Goal: Information Seeking & Learning: Find specific fact

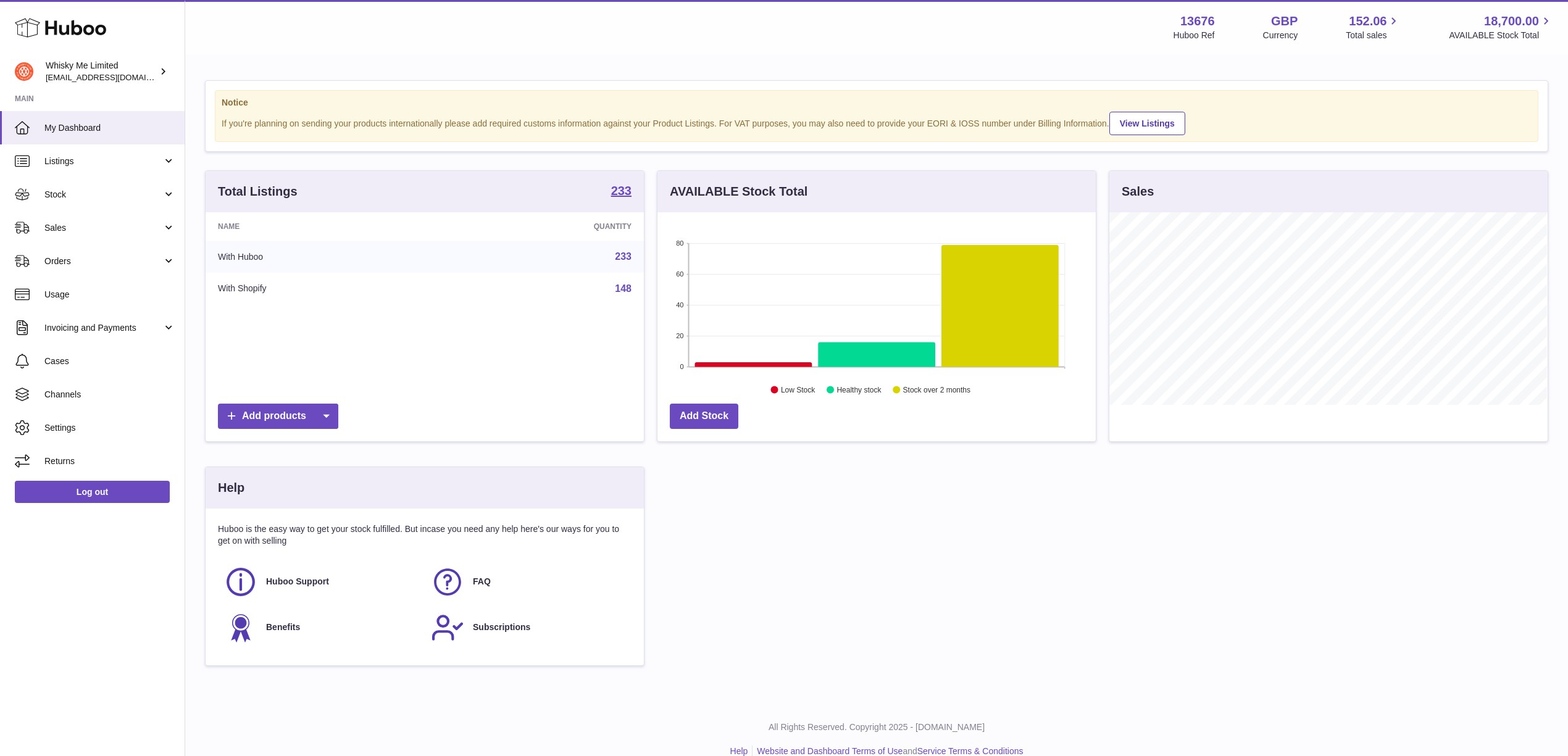
scroll to position [193, 442]
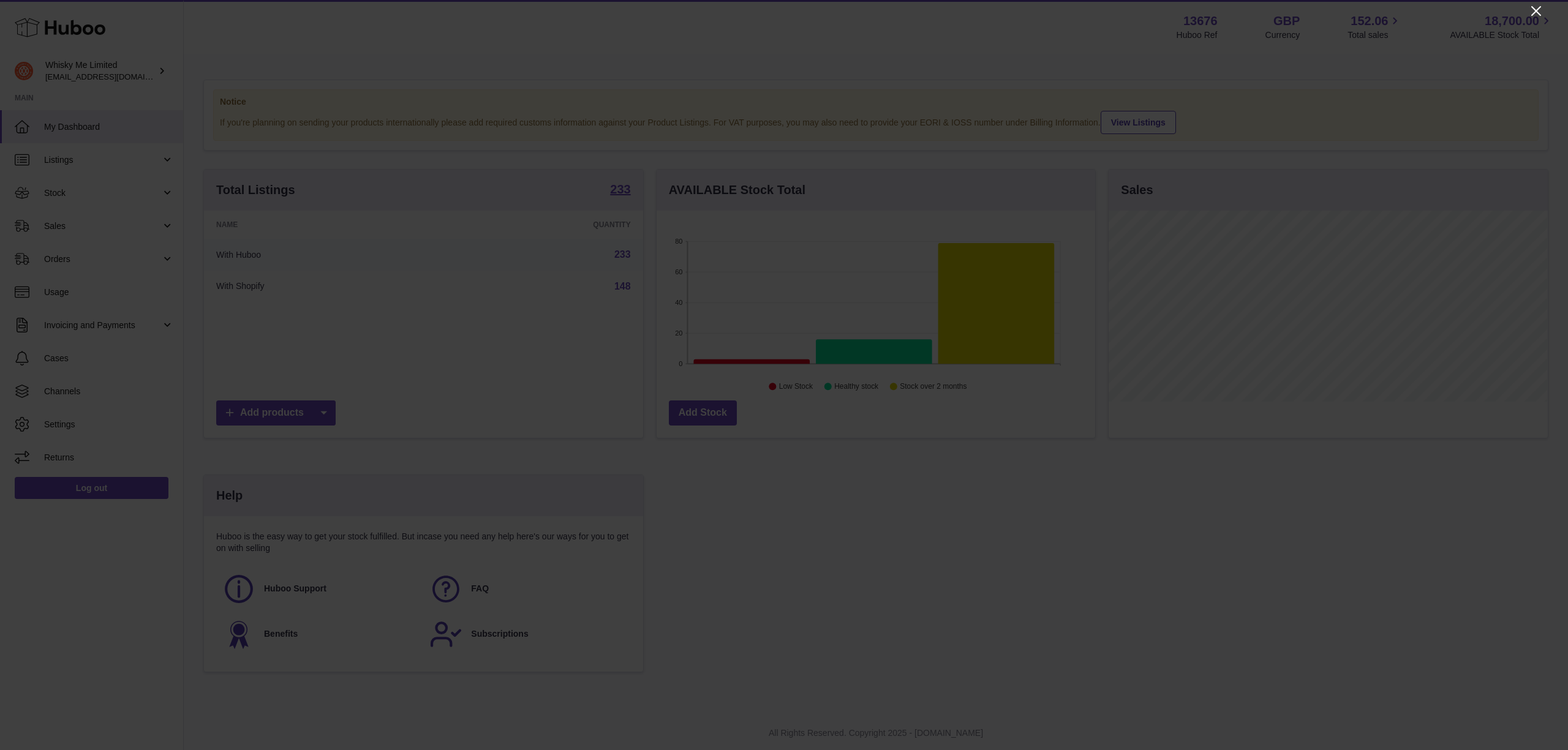
click at [1537, 8] on icon "Close" at bounding box center [1535, 11] width 14 height 14
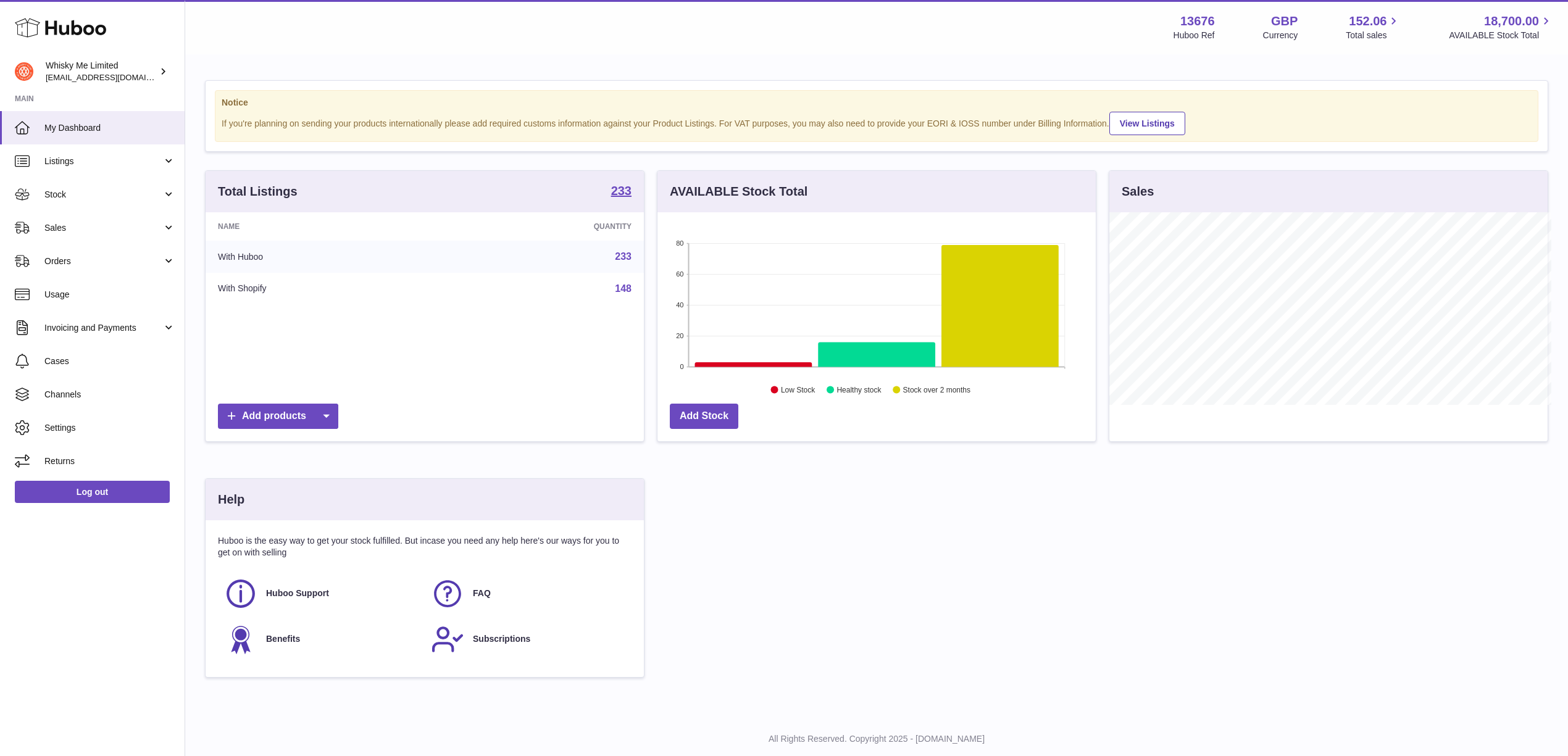
scroll to position [617248, 617030]
drag, startPoint x: 129, startPoint y: 366, endPoint x: 110, endPoint y: 370, distance: 19.4
click at [129, 366] on link "Cases" at bounding box center [92, 361] width 184 height 34
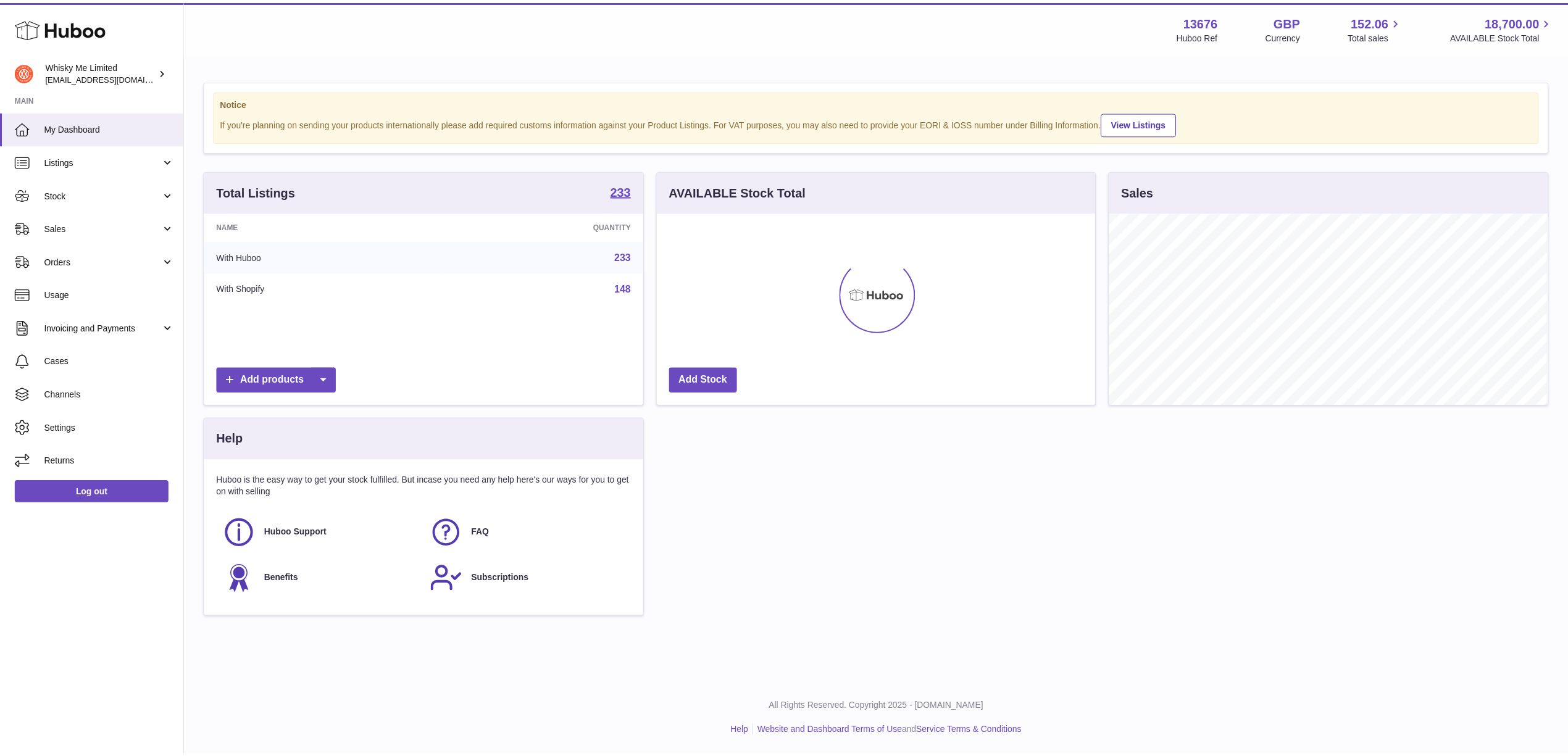
scroll to position [617248, 617030]
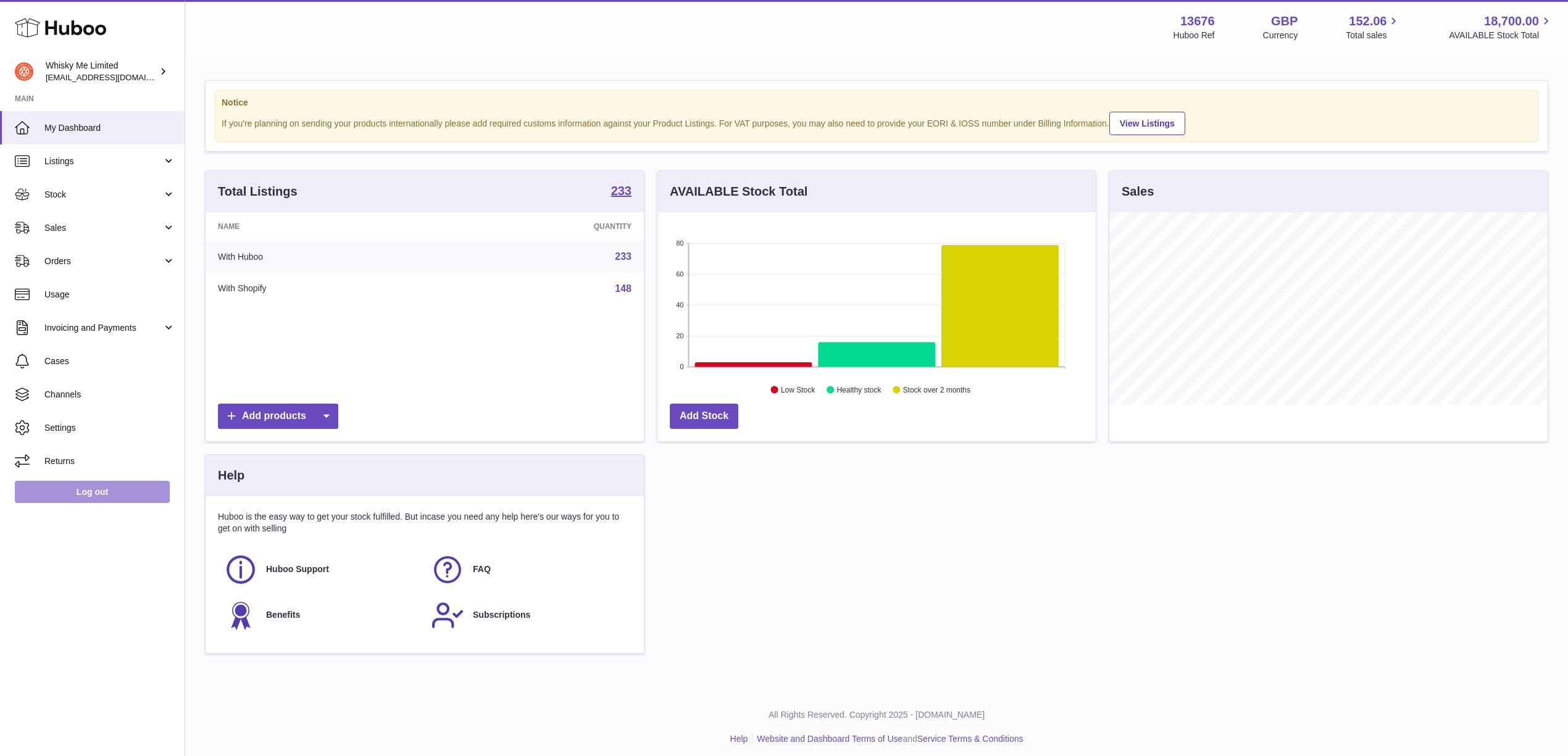
click at [144, 492] on link "Log out" at bounding box center [92, 492] width 155 height 22
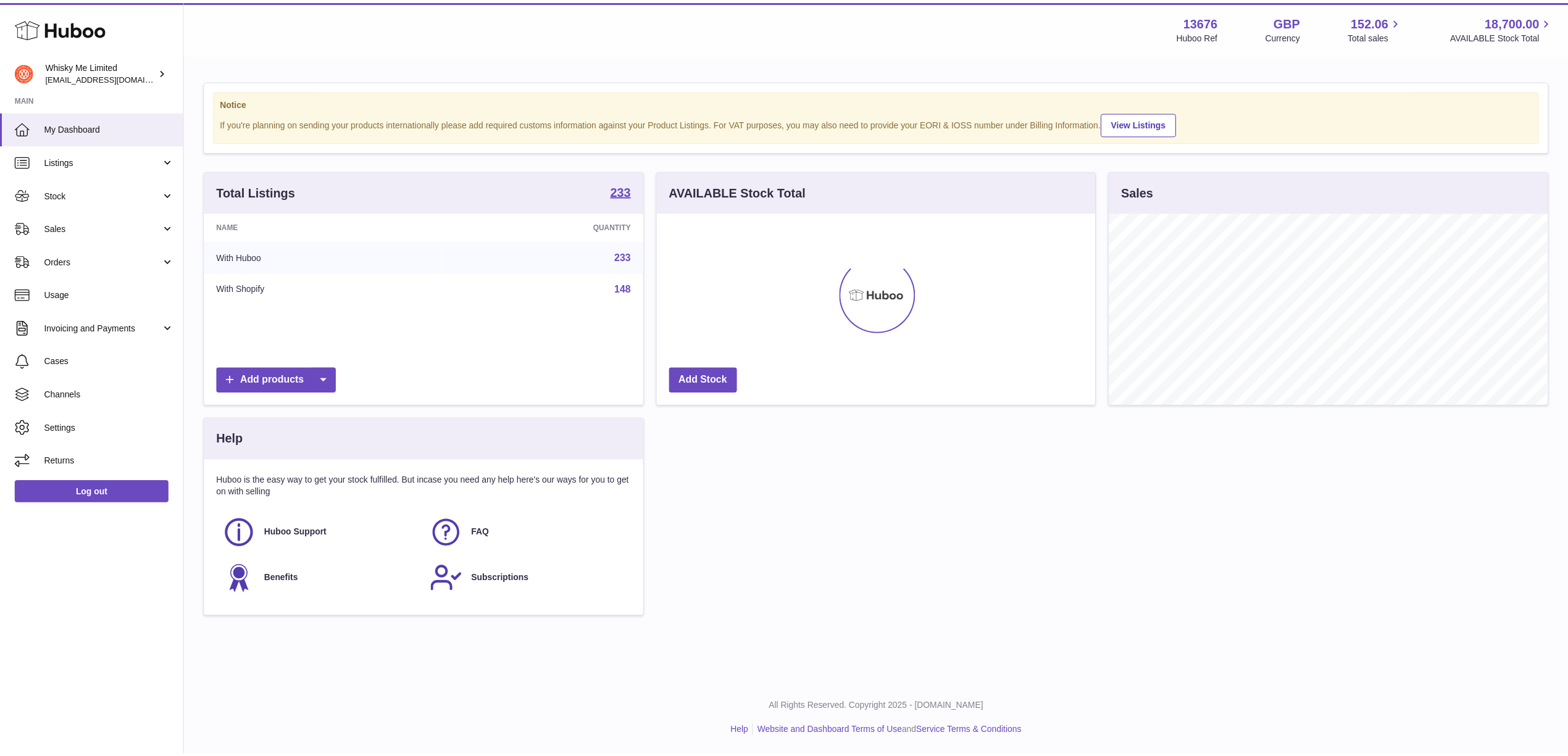
scroll to position [617248, 617030]
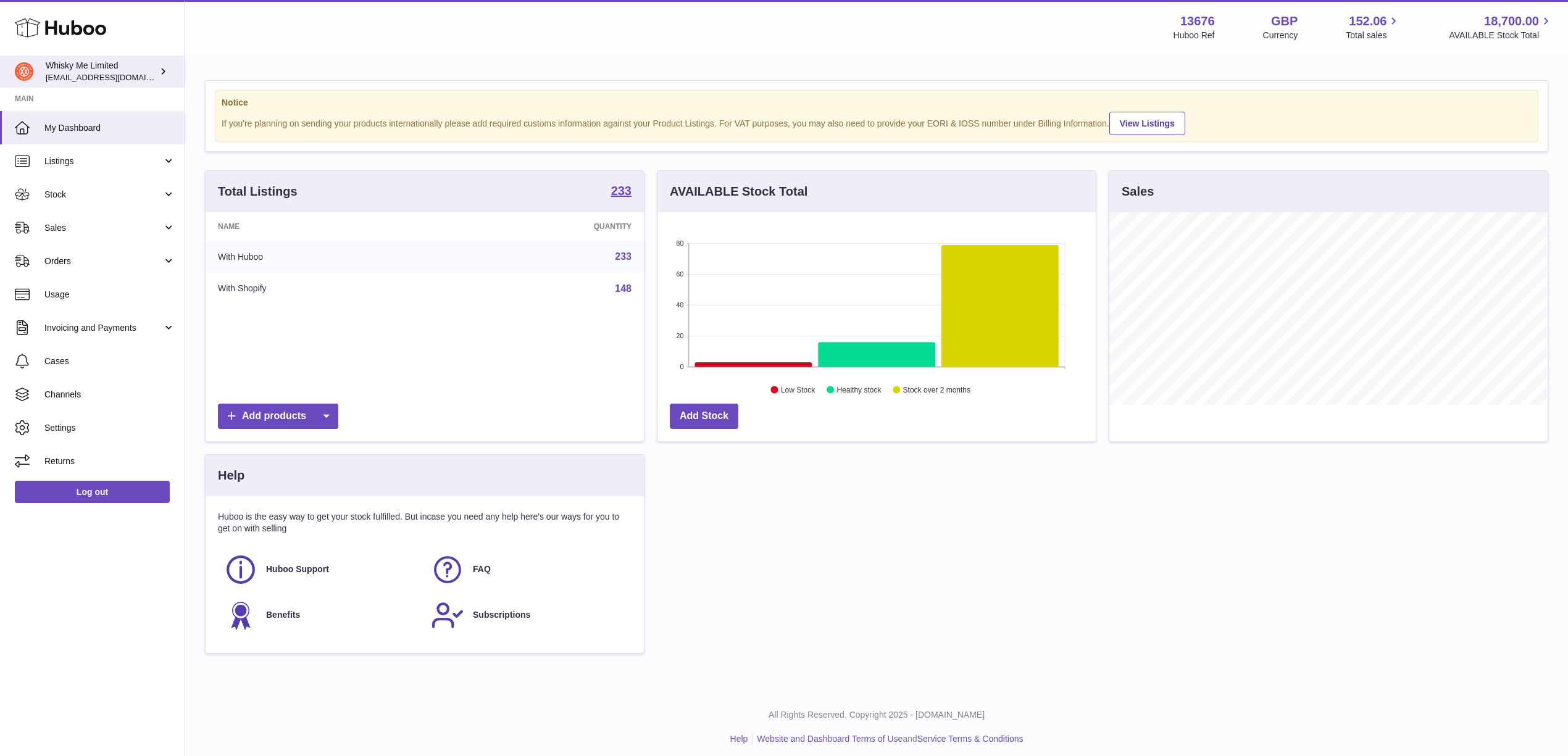
click at [84, 71] on div "Whisky Me Limited hello@whisky-me.com" at bounding box center [100, 71] width 111 height 23
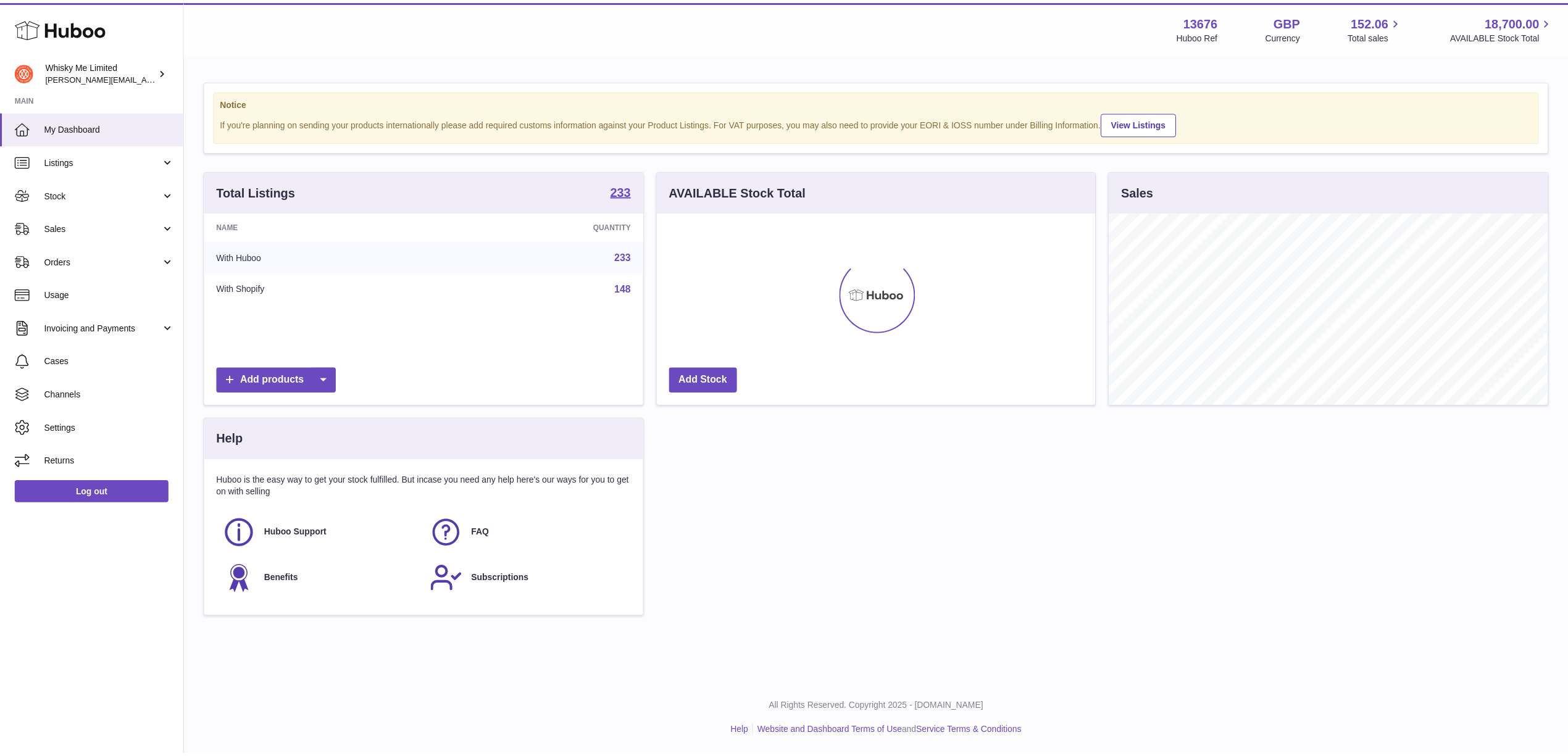
scroll to position [617248, 617030]
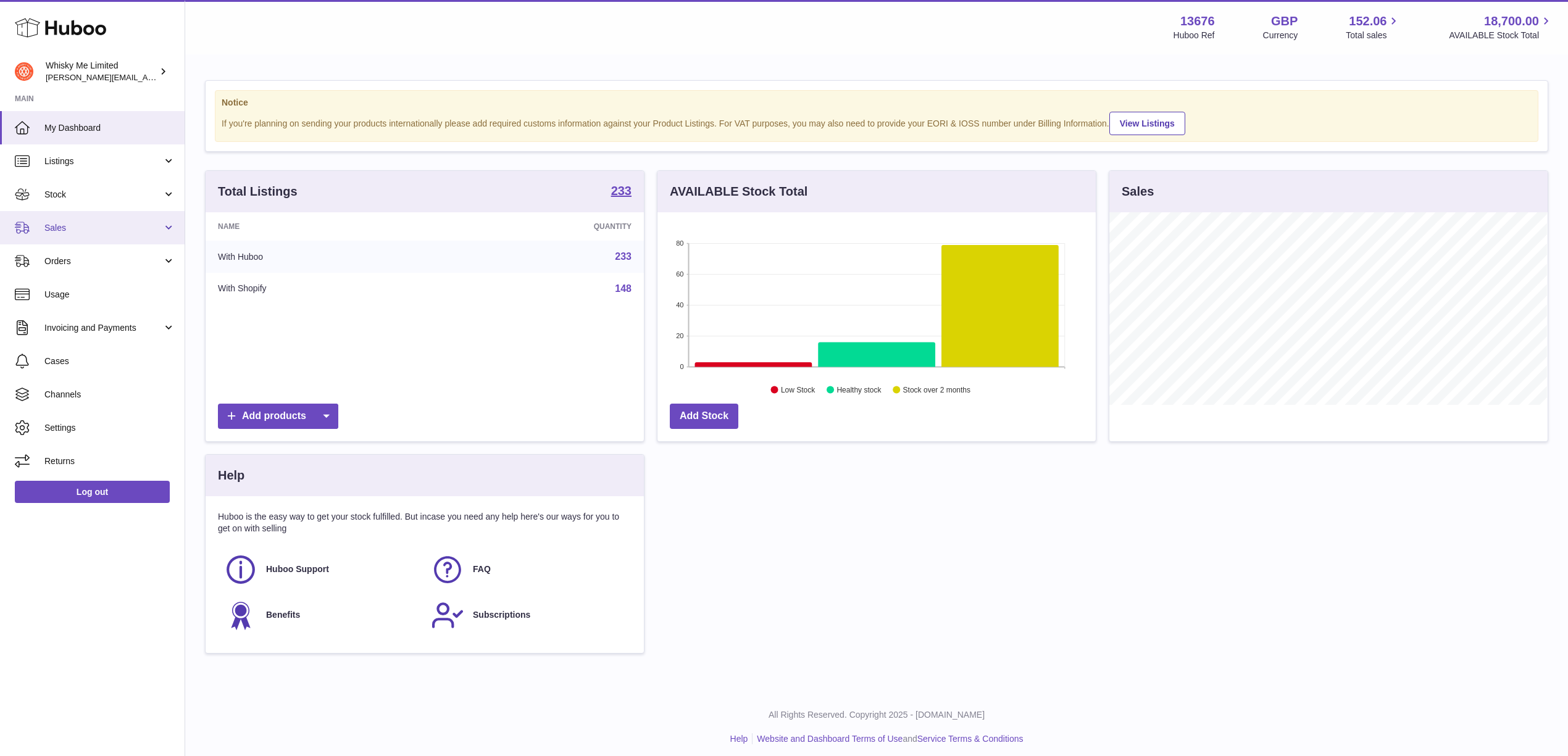
click at [132, 239] on link "Sales" at bounding box center [92, 228] width 184 height 34
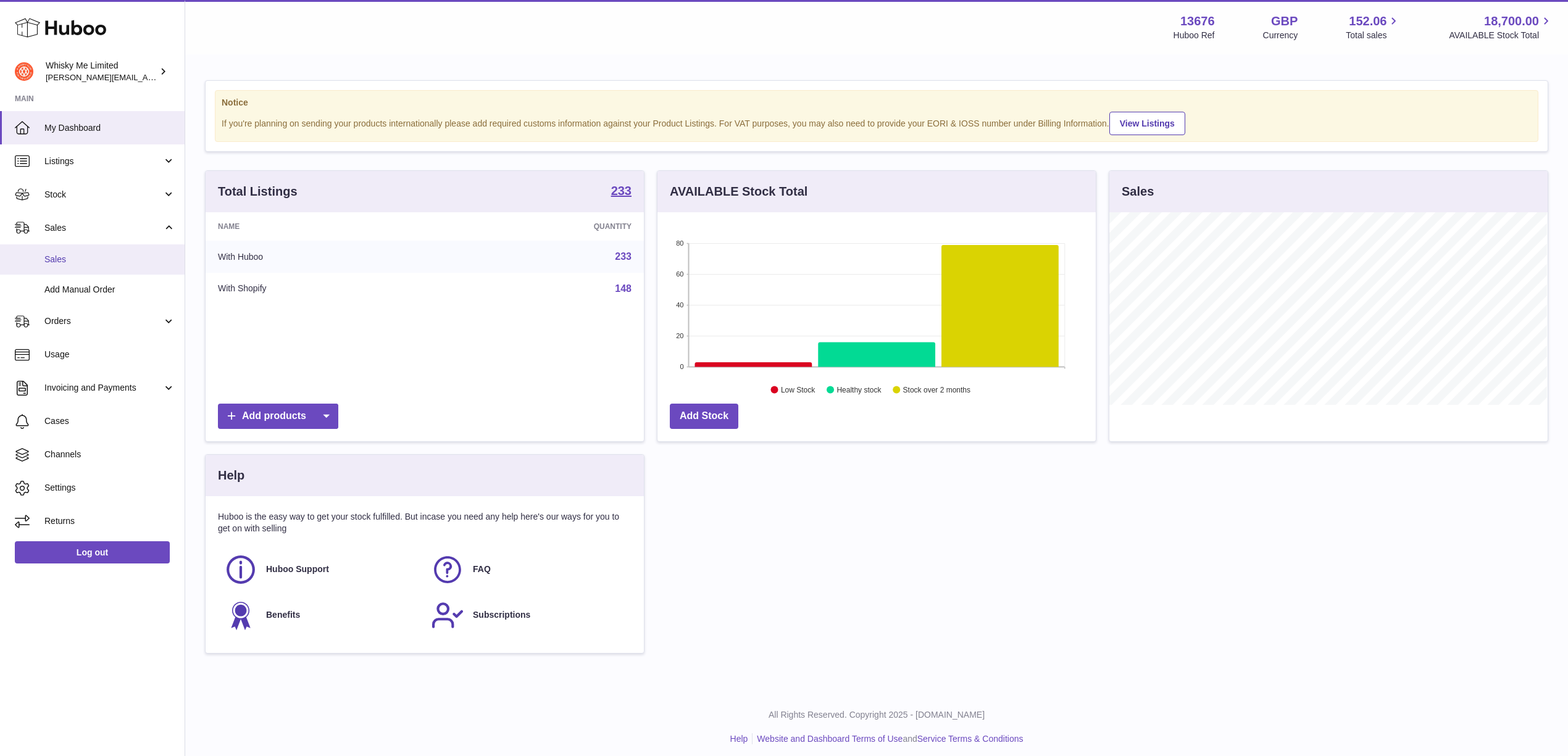
click at [118, 268] on link "Sales" at bounding box center [92, 259] width 184 height 30
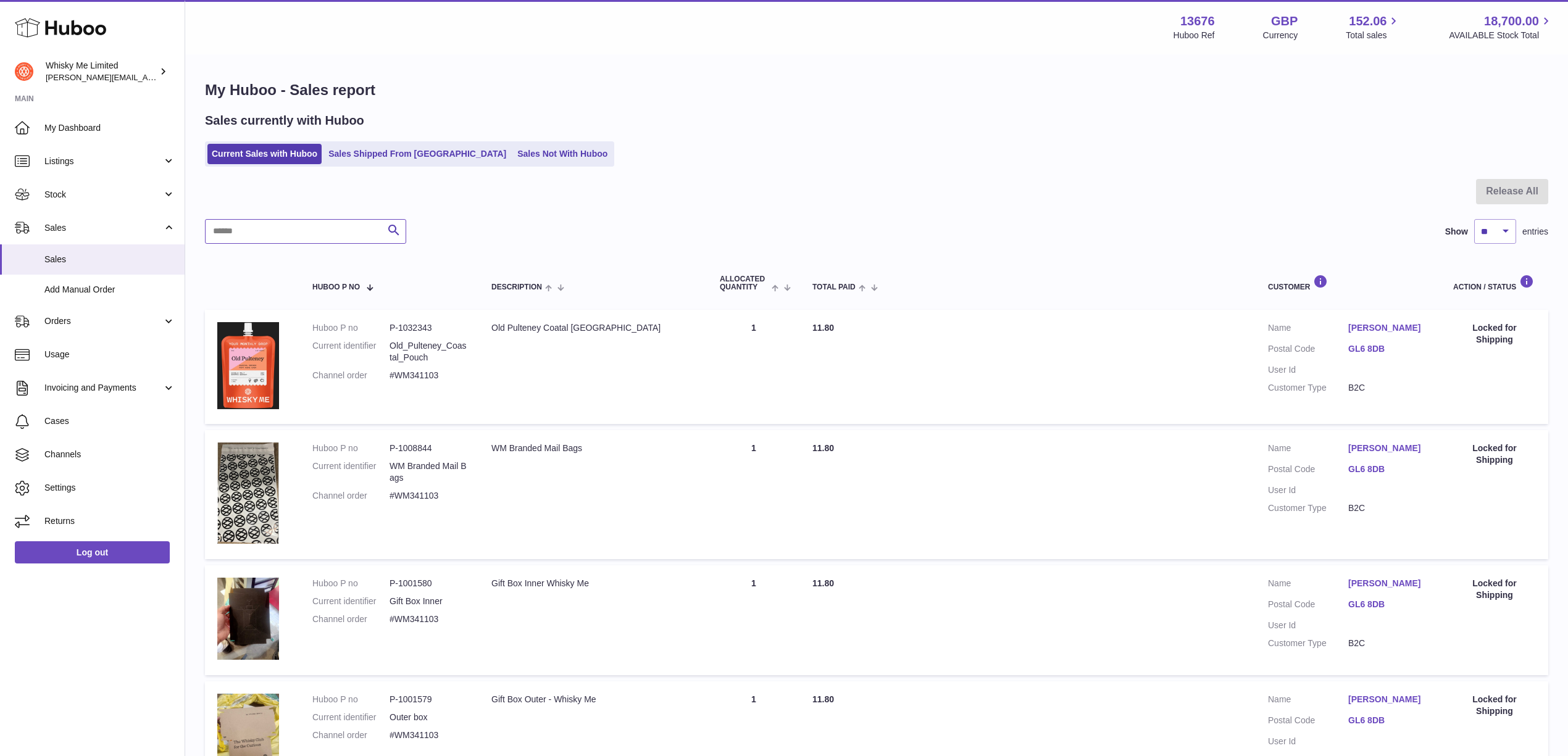
click at [294, 236] on input "text" at bounding box center [306, 231] width 202 height 25
drag, startPoint x: 366, startPoint y: 175, endPoint x: 371, endPoint y: 164, distance: 12.1
click at [371, 164] on link "Sales Shipped From [GEOGRAPHIC_DATA]" at bounding box center [417, 153] width 186 height 20
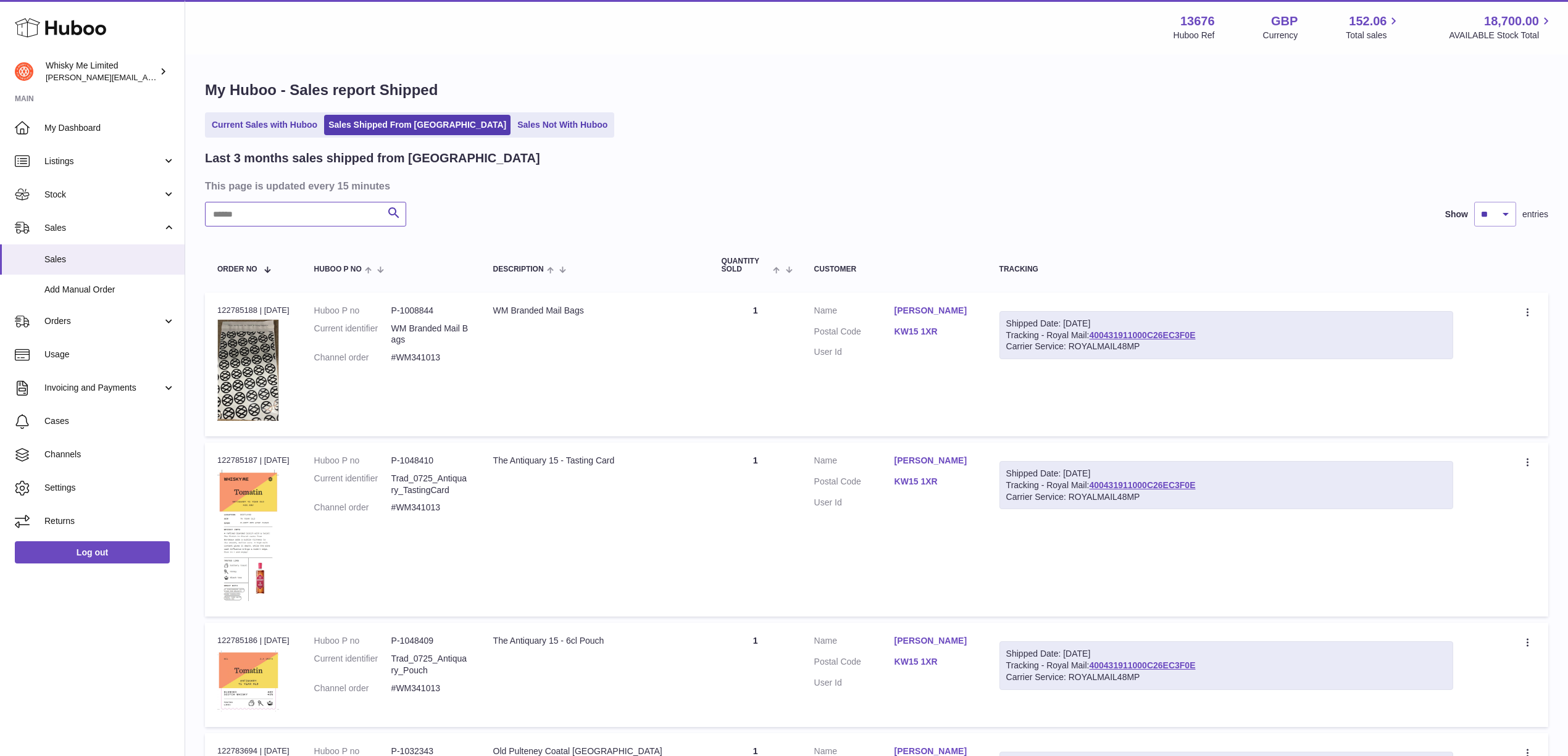
click at [341, 221] on input "text" at bounding box center [306, 214] width 202 height 25
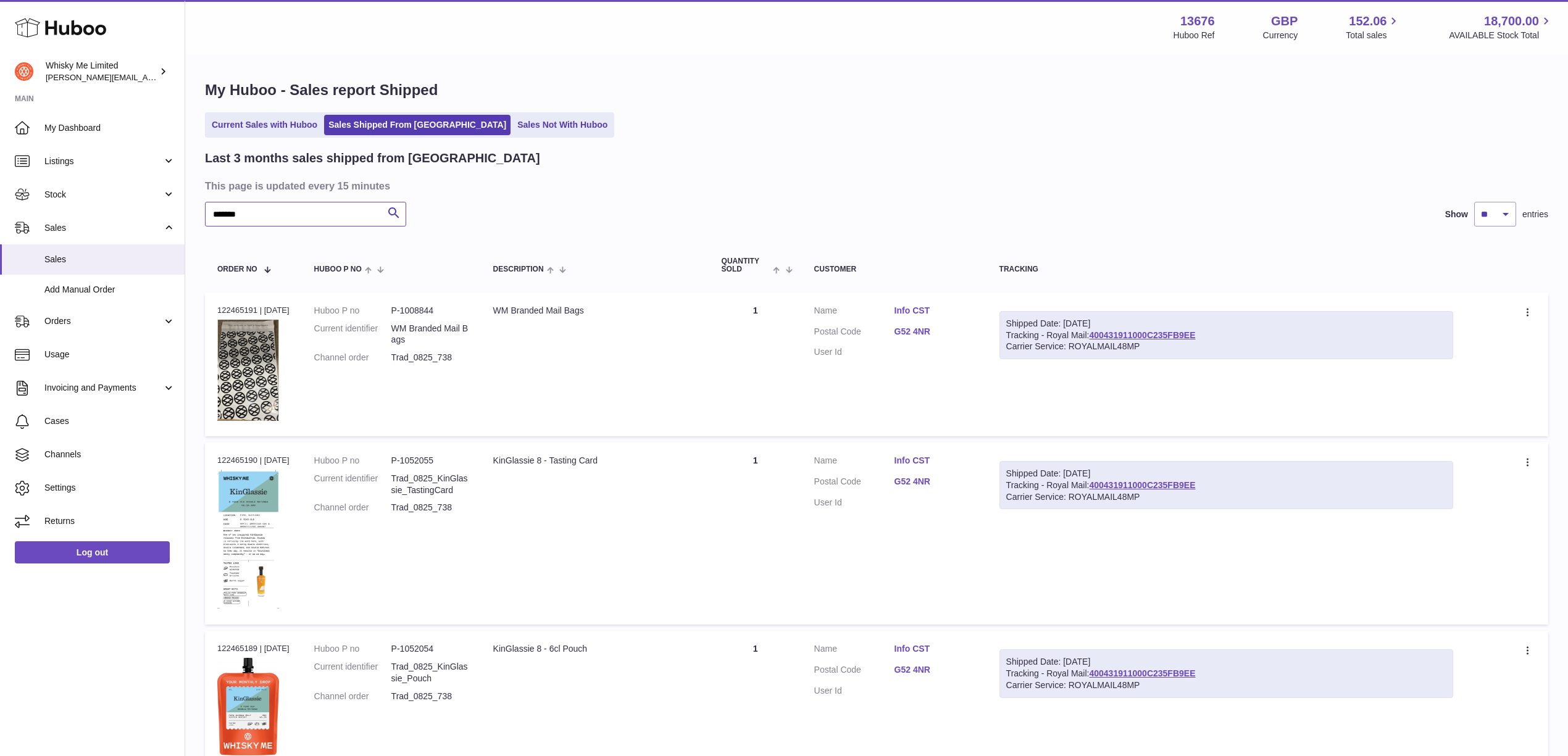
type input "*******"
drag, startPoint x: 391, startPoint y: 311, endPoint x: 444, endPoint y: 309, distance: 53.0
click at [444, 309] on dl "Huboo P no P-1008844 Current identifier WM Branded Mail Bags Channel order Trad…" at bounding box center [392, 338] width 154 height 66
drag, startPoint x: 413, startPoint y: 338, endPoint x: 400, endPoint y: 324, distance: 19.1
click at [400, 324] on dd "WM Branded Mail Bags" at bounding box center [430, 335] width 77 height 23
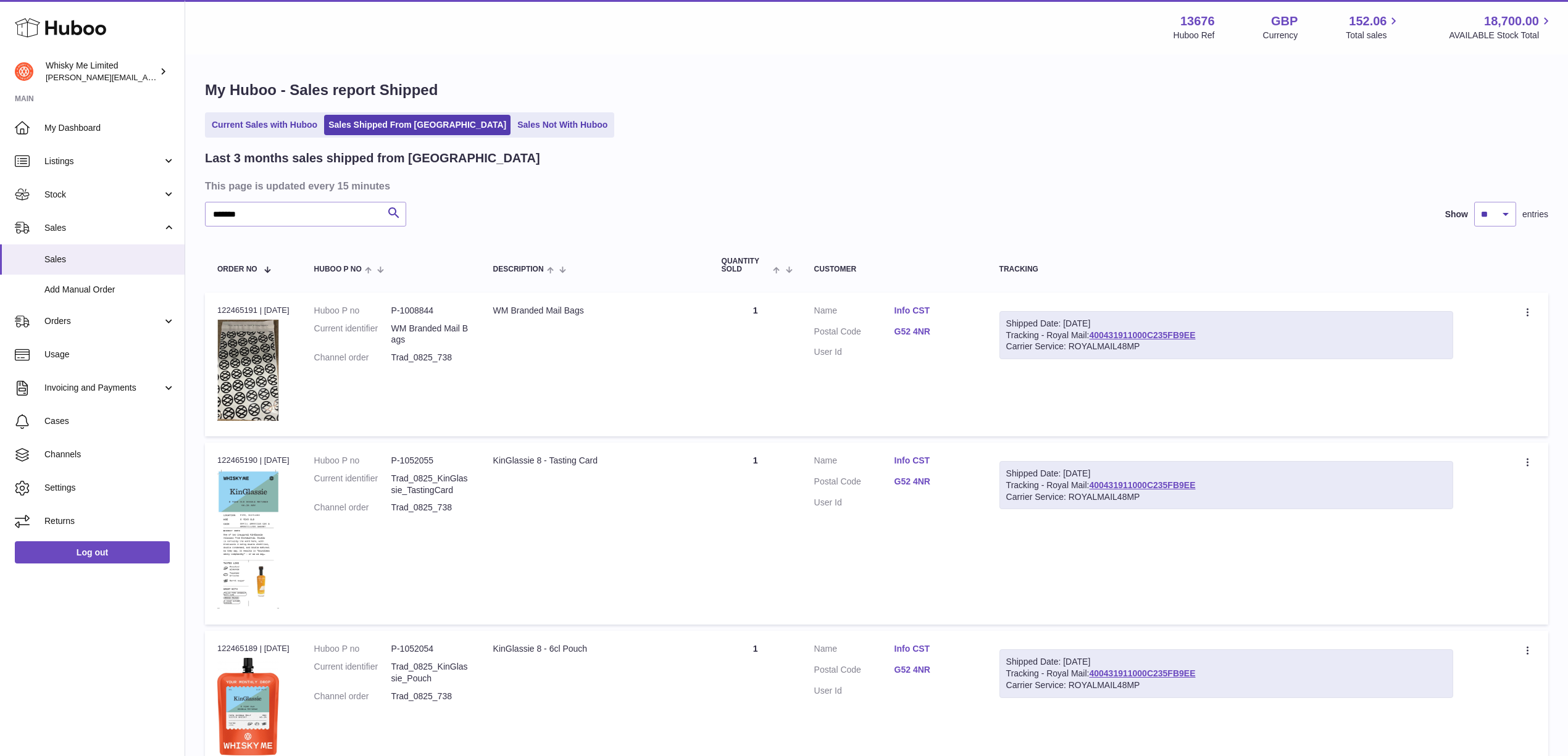
click at [422, 357] on dd "Trad_0825_738" at bounding box center [430, 358] width 77 height 12
drag, startPoint x: 446, startPoint y: 305, endPoint x: 395, endPoint y: 307, distance: 51.0
click at [395, 307] on dd "P-1008844" at bounding box center [430, 310] width 77 height 12
copy dd "P-1008844"
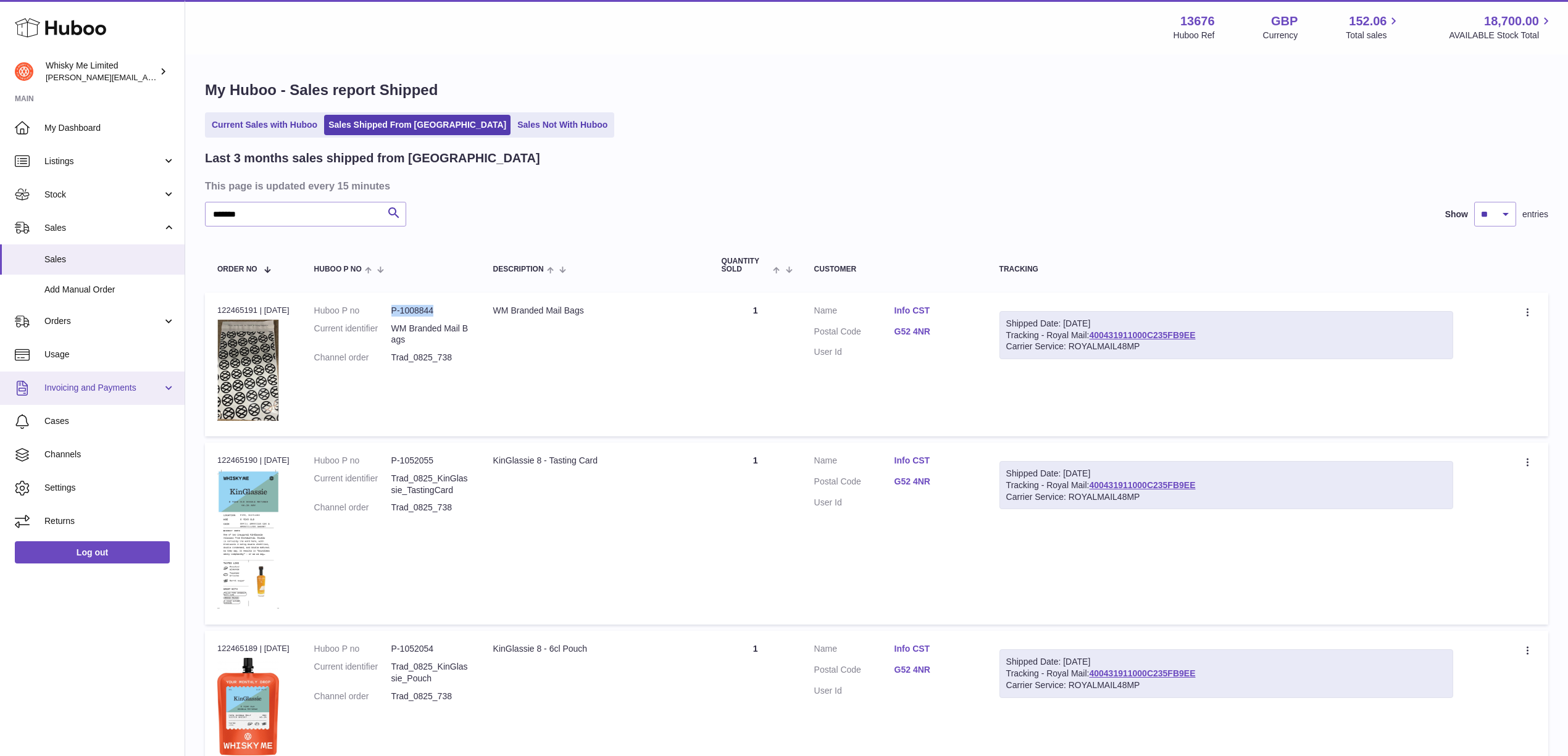
copy dd "P-1008844"
drag, startPoint x: 421, startPoint y: 339, endPoint x: 395, endPoint y: 327, distance: 28.6
click at [395, 327] on dd "WM Branded Mail Bags" at bounding box center [430, 335] width 77 height 23
copy dd "WM Branded Mail Bags"
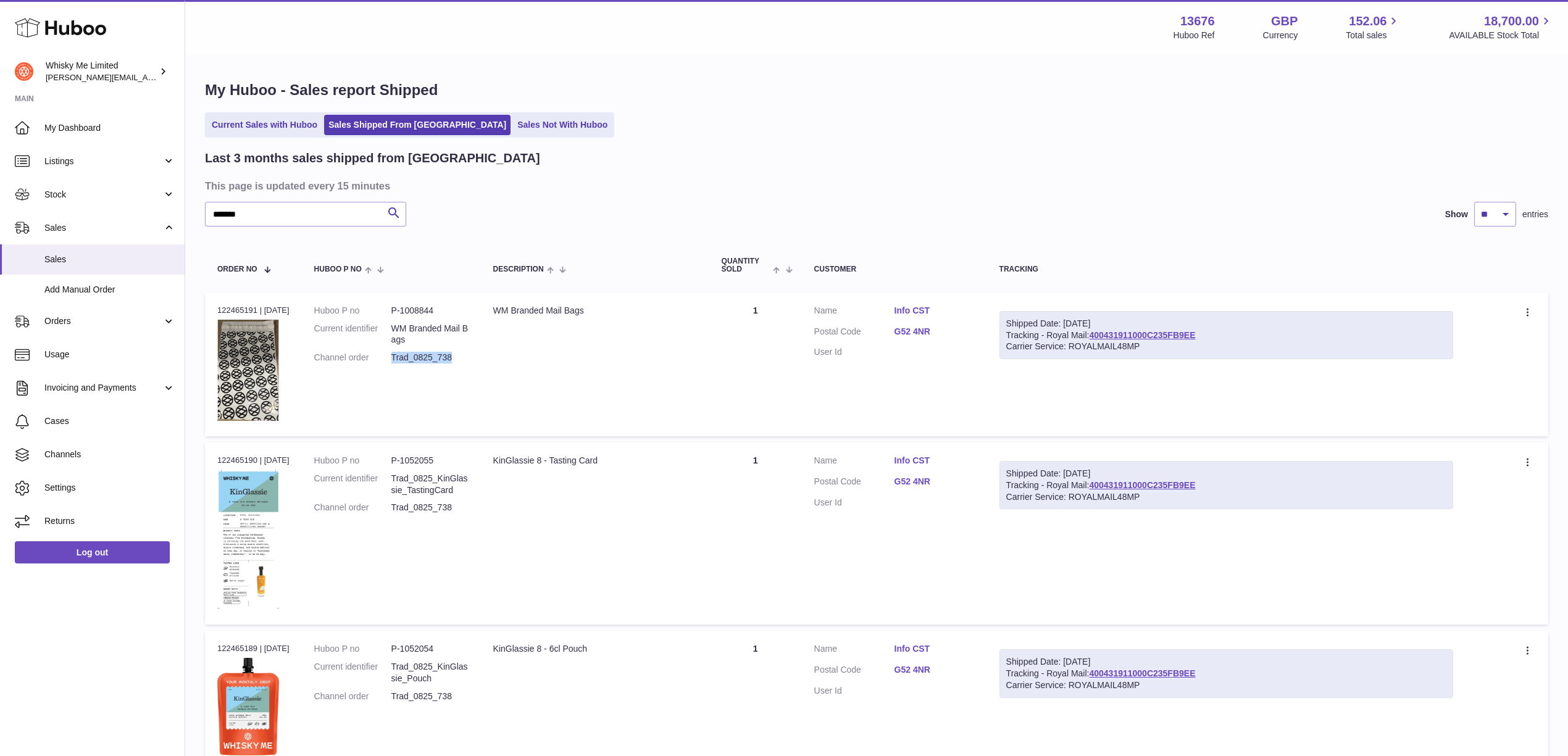
drag, startPoint x: 467, startPoint y: 364, endPoint x: 392, endPoint y: 366, distance: 75.0
click at [394, 364] on dl "Huboo P no P-1008844 Current identifier WM Branded Mail Bags Channel order Trad…" at bounding box center [392, 338] width 154 height 66
copy dd "Trad_0825_738"
drag, startPoint x: 443, startPoint y: 462, endPoint x: 375, endPoint y: 454, distance: 68.5
click at [375, 455] on dl "Huboo P no P-1052055 Current identifier Trad_0825_KinGlassie_TastingCard Channe…" at bounding box center [392, 488] width 154 height 66
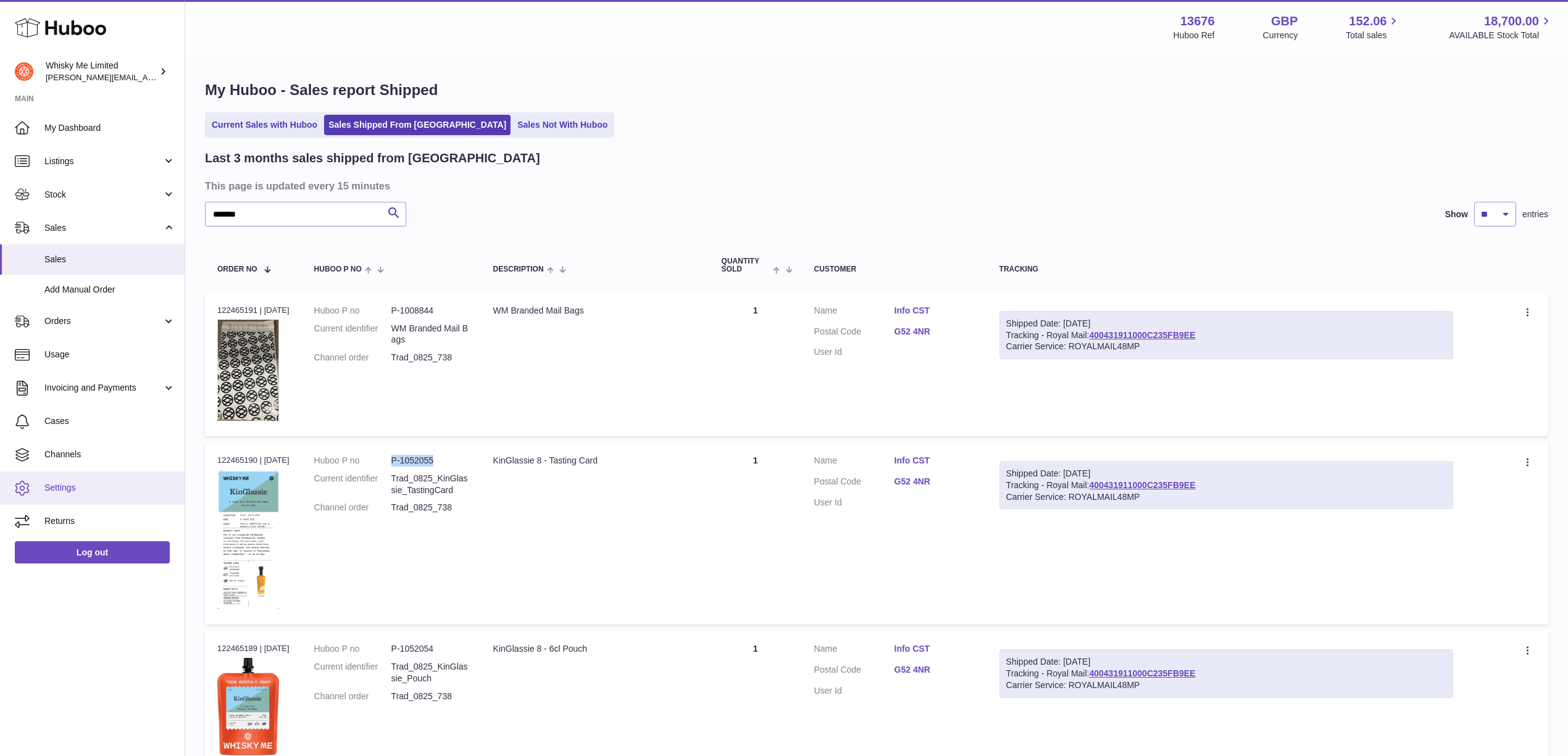
copy dl "P-1052055"
